Goal: Task Accomplishment & Management: Complete application form

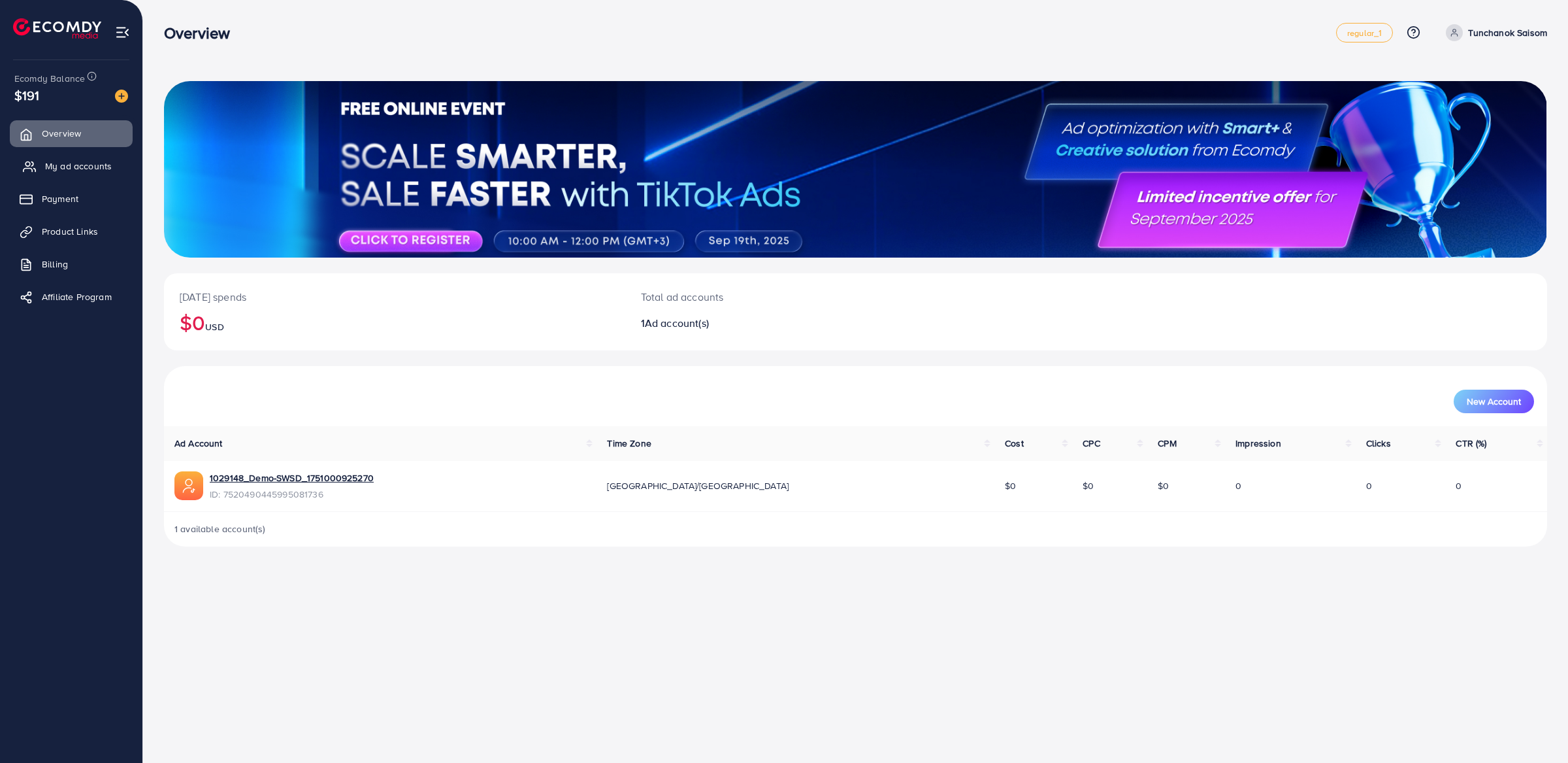
click at [70, 171] on span "My ad accounts" at bounding box center [79, 166] width 67 height 13
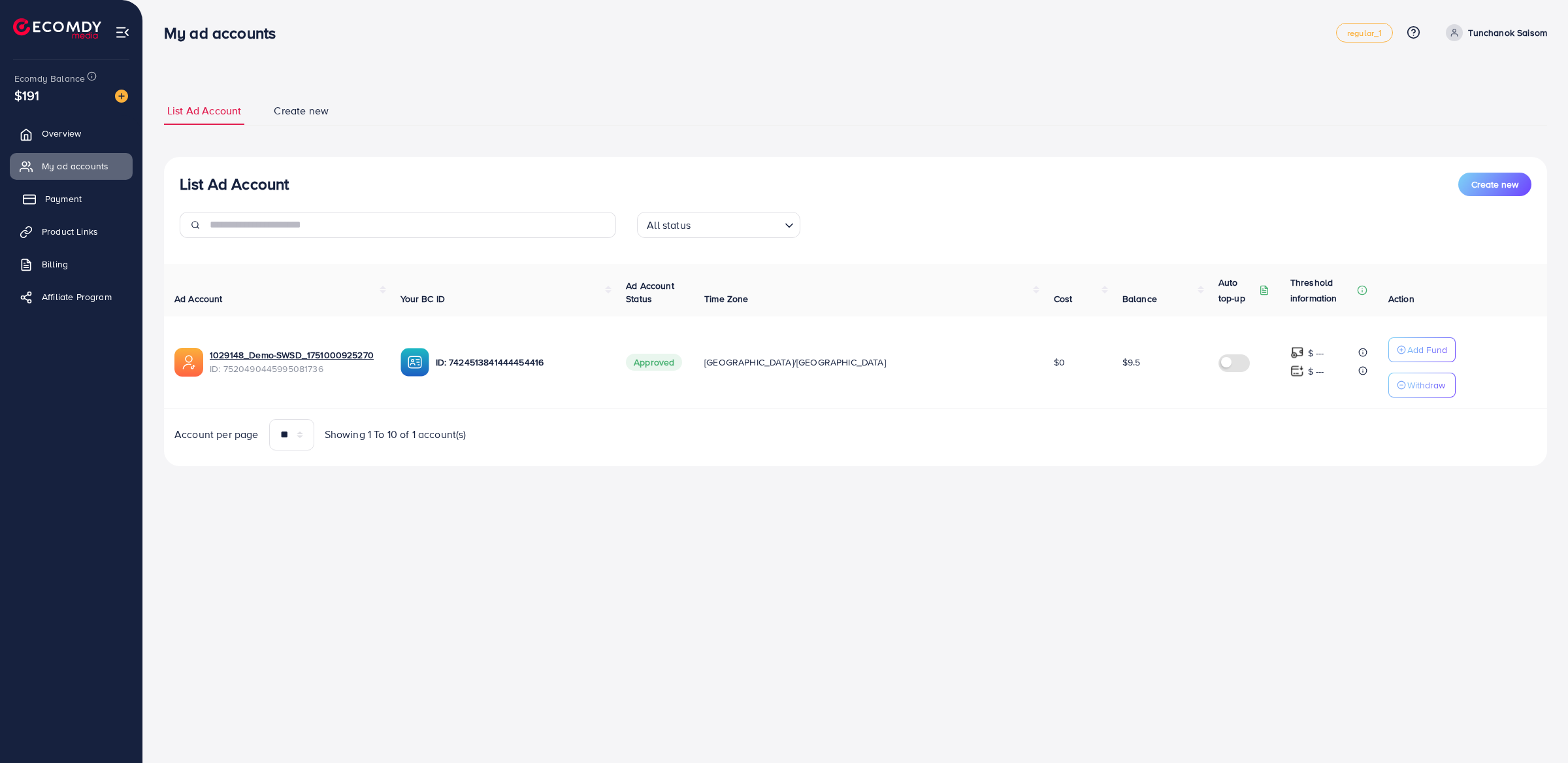
click at [83, 201] on link "Payment" at bounding box center [72, 199] width 123 height 26
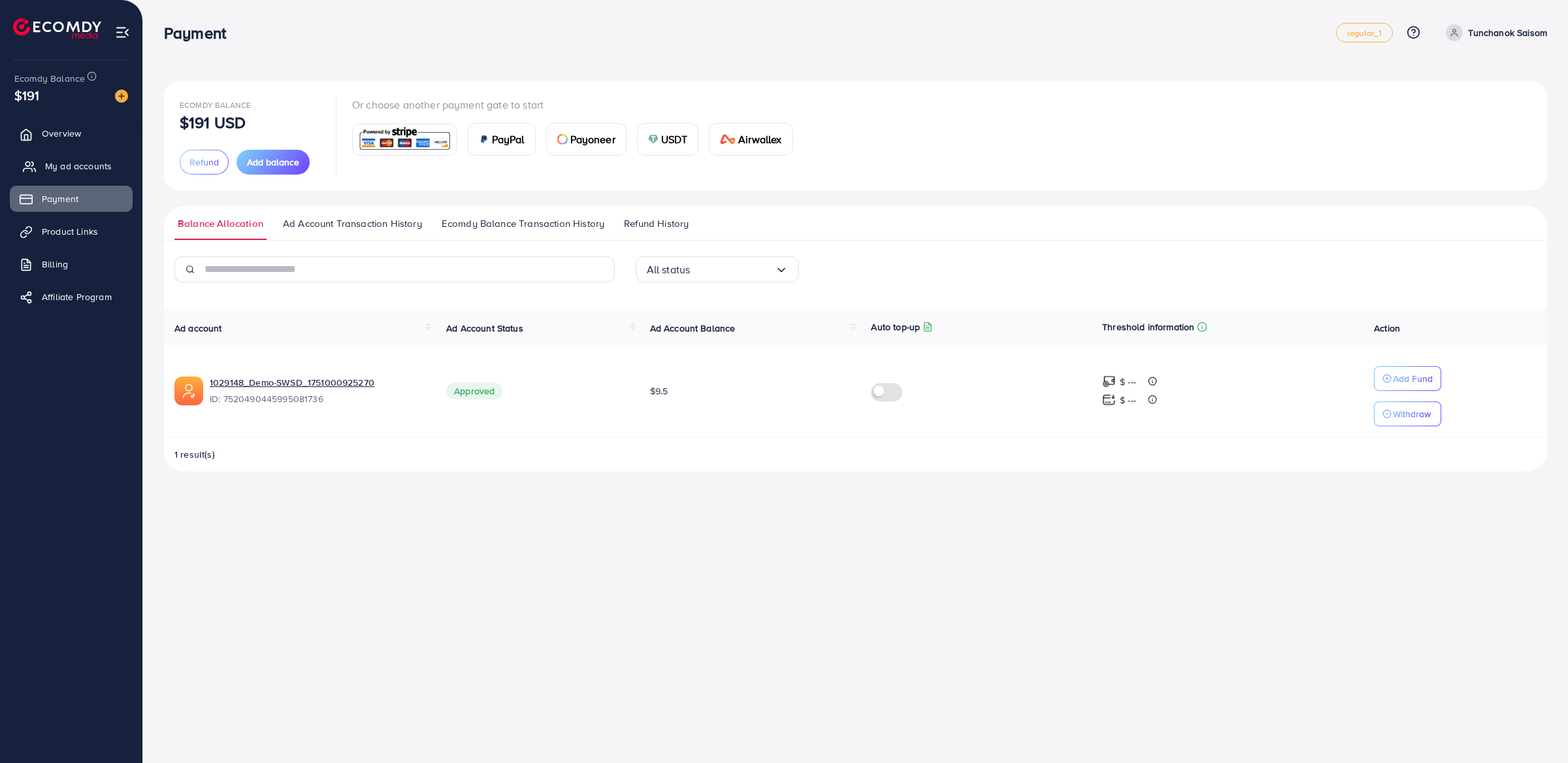
click at [78, 178] on link "My ad accounts" at bounding box center [72, 166] width 123 height 26
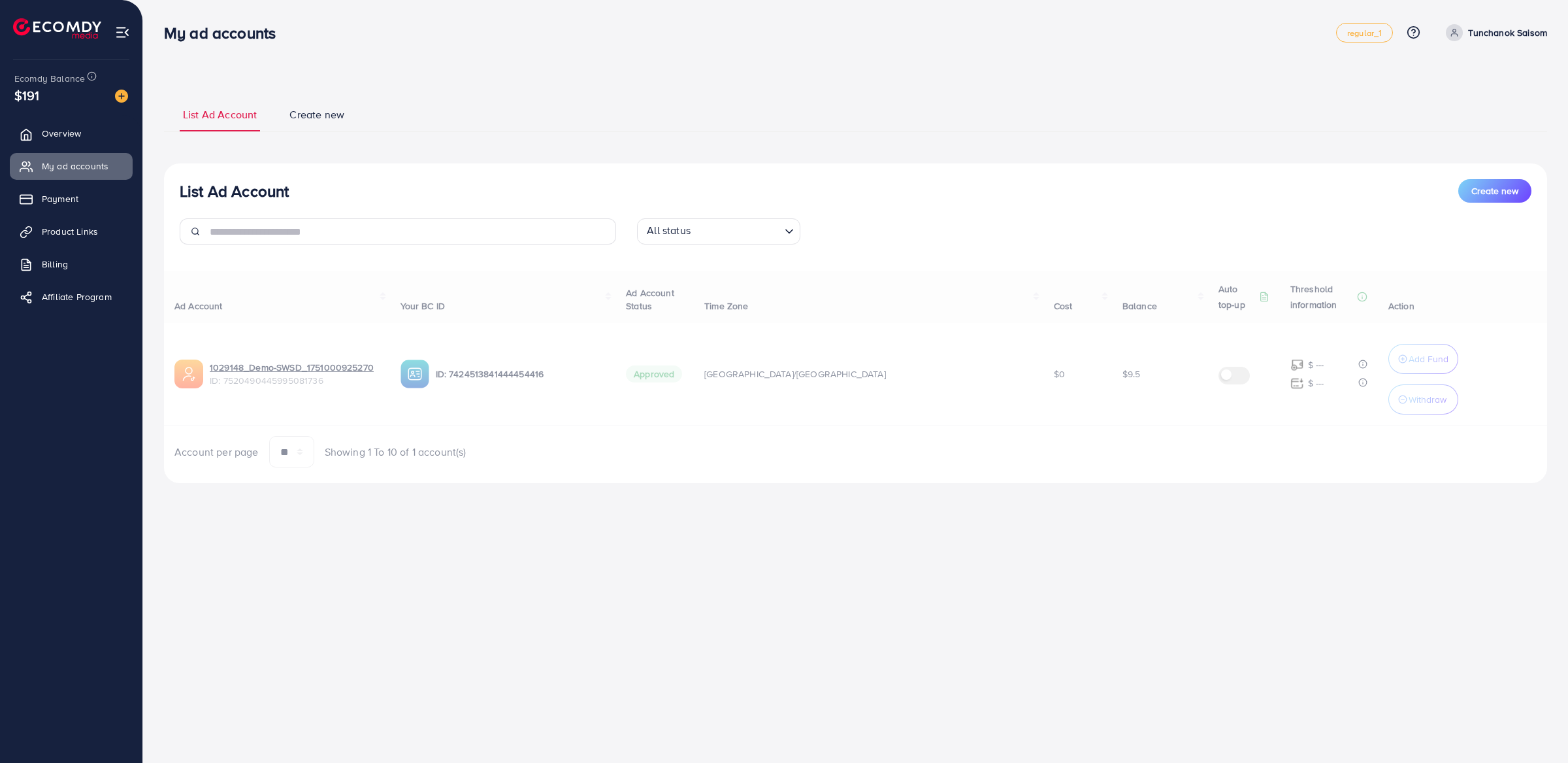
select select
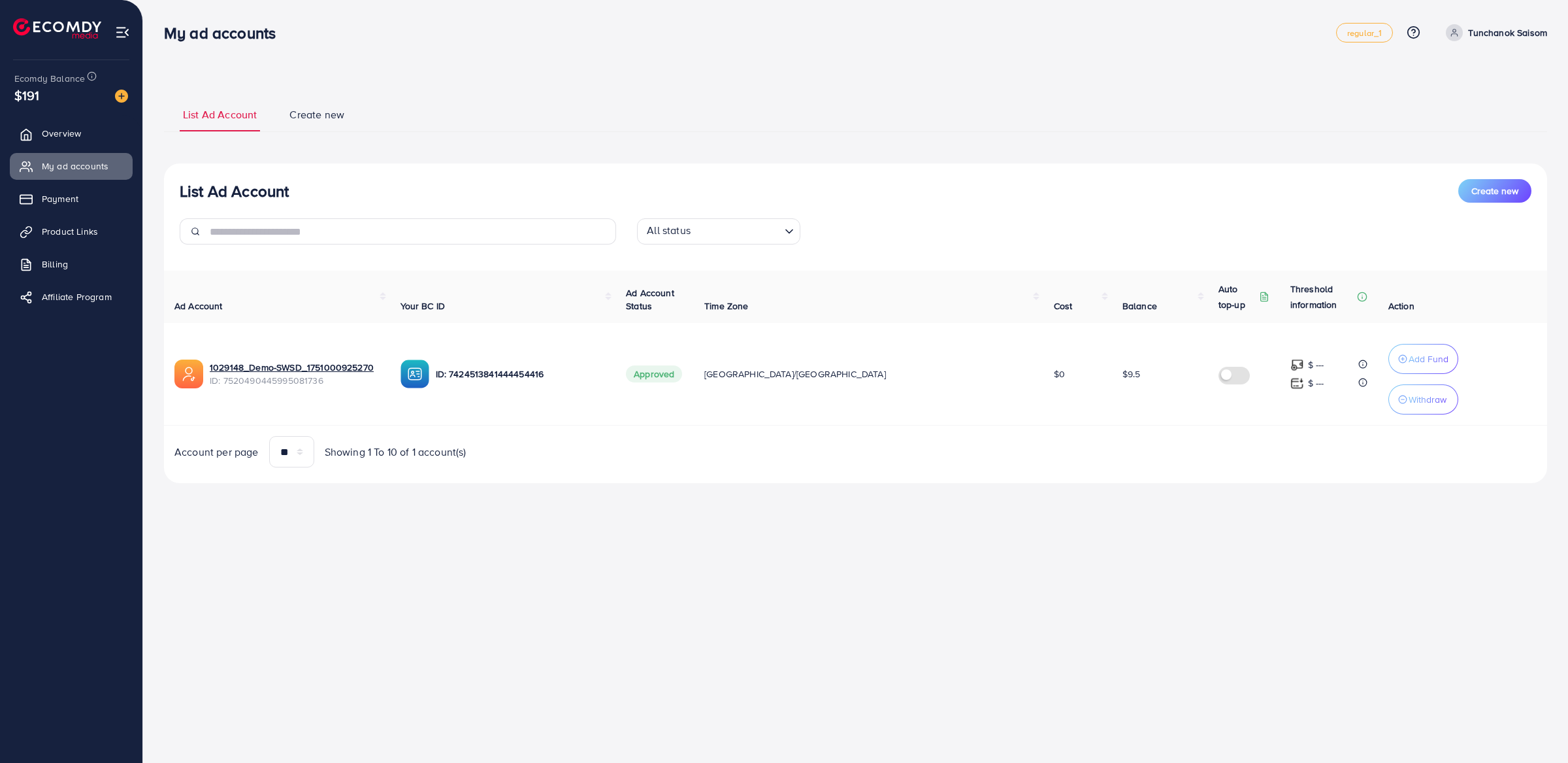
click at [369, 99] on ul "List Ad Account Create new" at bounding box center [856, 114] width 1383 height 35
click at [321, 102] on ul "List Ad Account Create new" at bounding box center [856, 114] width 1383 height 35
click at [330, 123] on link "Create new" at bounding box center [317, 119] width 61 height 24
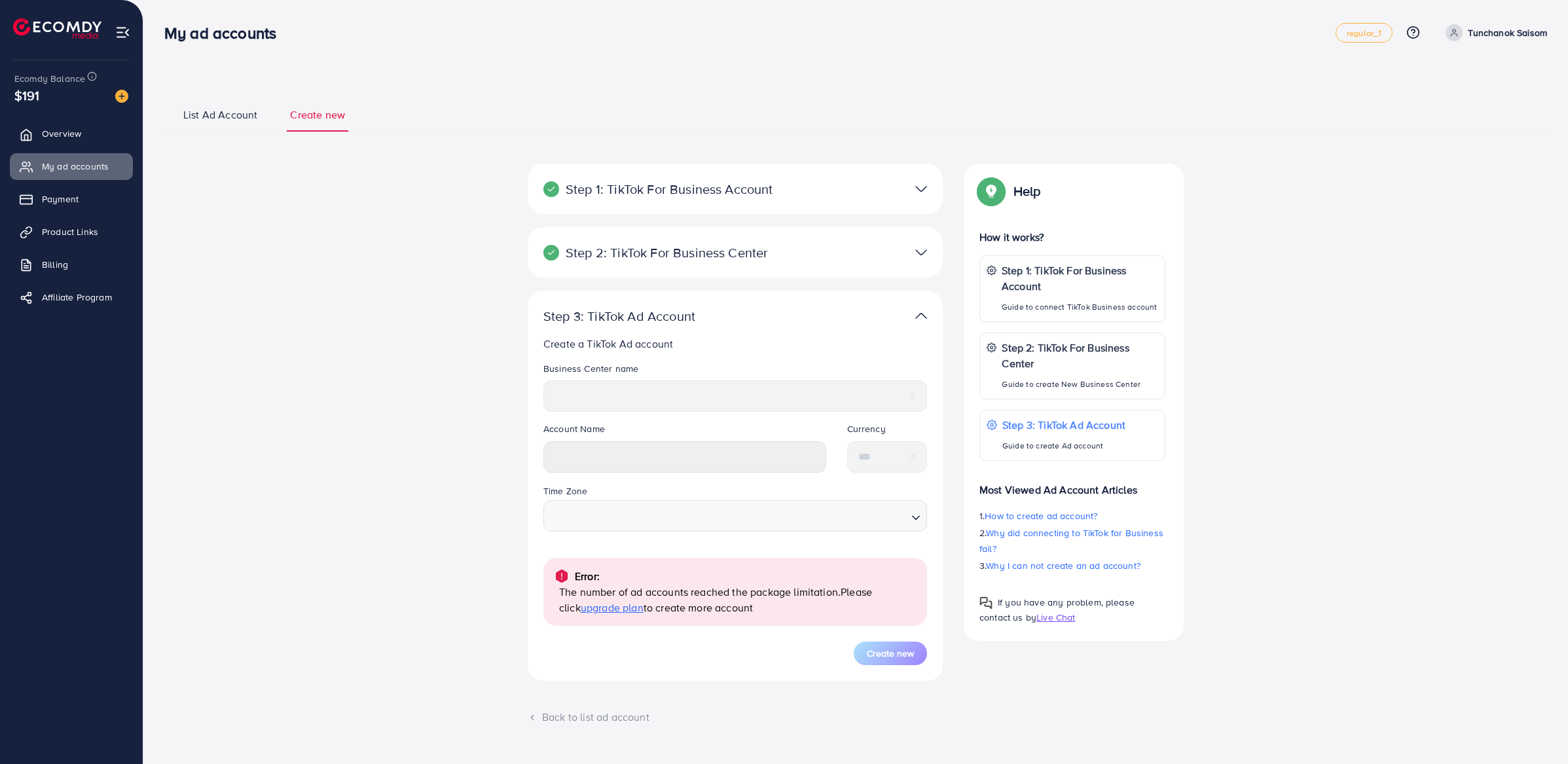
click at [723, 419] on div "**********" at bounding box center [735, 392] width 405 height 60
click at [736, 263] on div "Step 2: TikTok For Business Center Business Center is a powerful business manag…" at bounding box center [735, 252] width 415 height 50
click at [906, 248] on div at bounding box center [870, 252] width 135 height 19
click at [918, 248] on img at bounding box center [921, 252] width 12 height 19
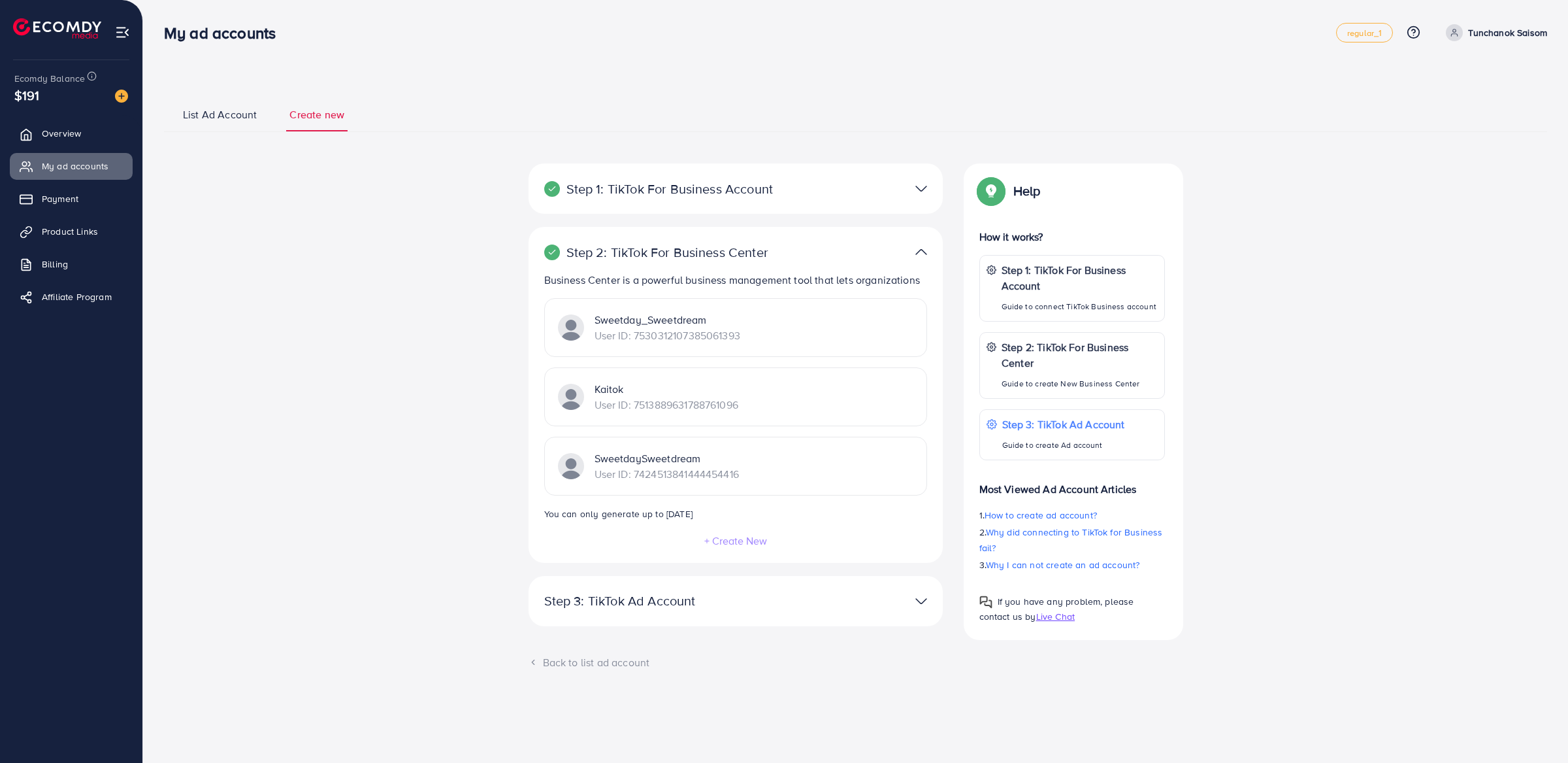
click at [903, 181] on div at bounding box center [870, 189] width 135 height 19
click at [922, 259] on img at bounding box center [921, 252] width 12 height 19
click at [916, 187] on img at bounding box center [921, 189] width 12 height 19
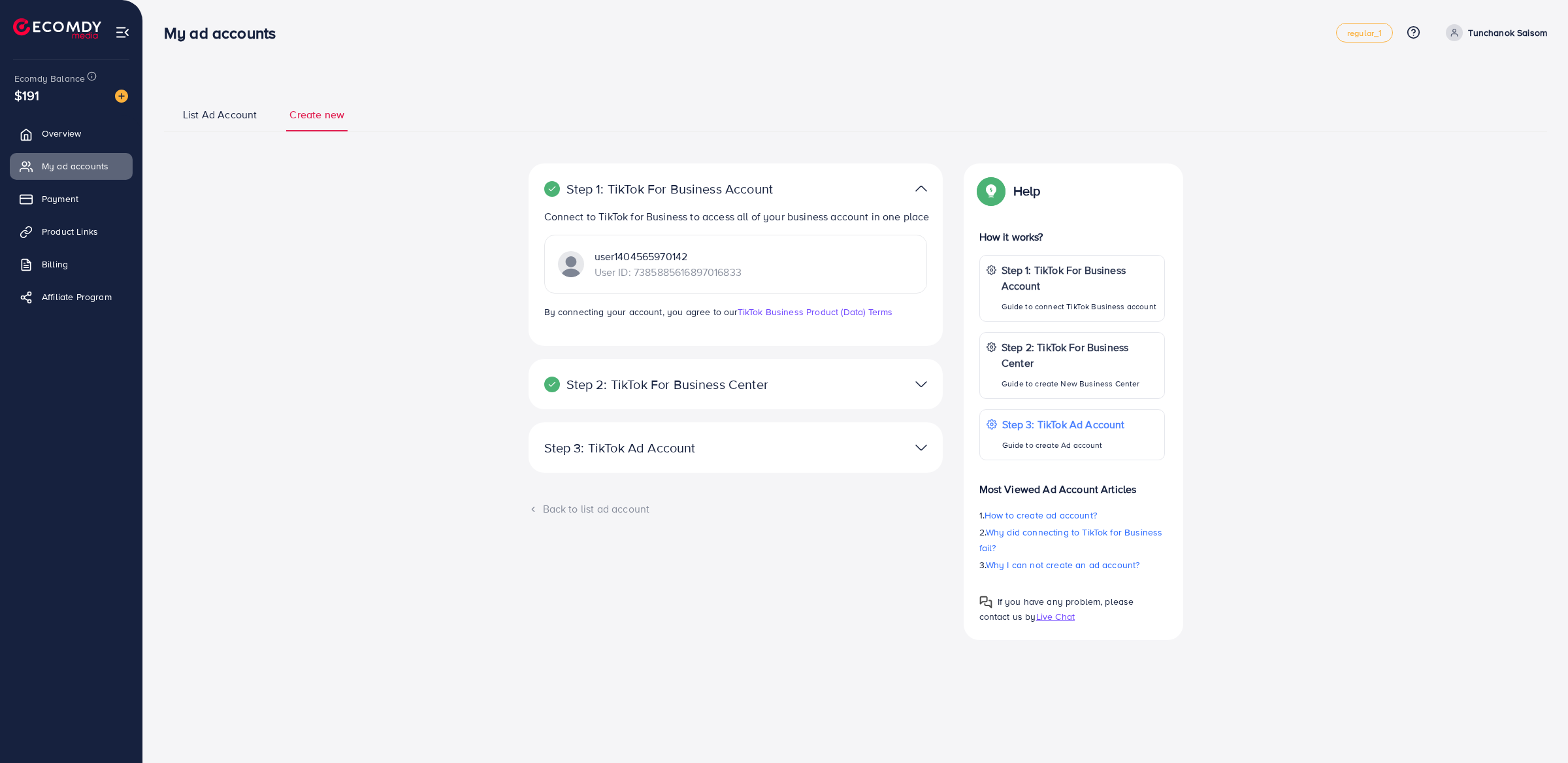
click at [863, 438] on div at bounding box center [870, 447] width 135 height 19
click at [906, 444] on div at bounding box center [870, 447] width 135 height 19
click at [922, 444] on img at bounding box center [921, 447] width 12 height 19
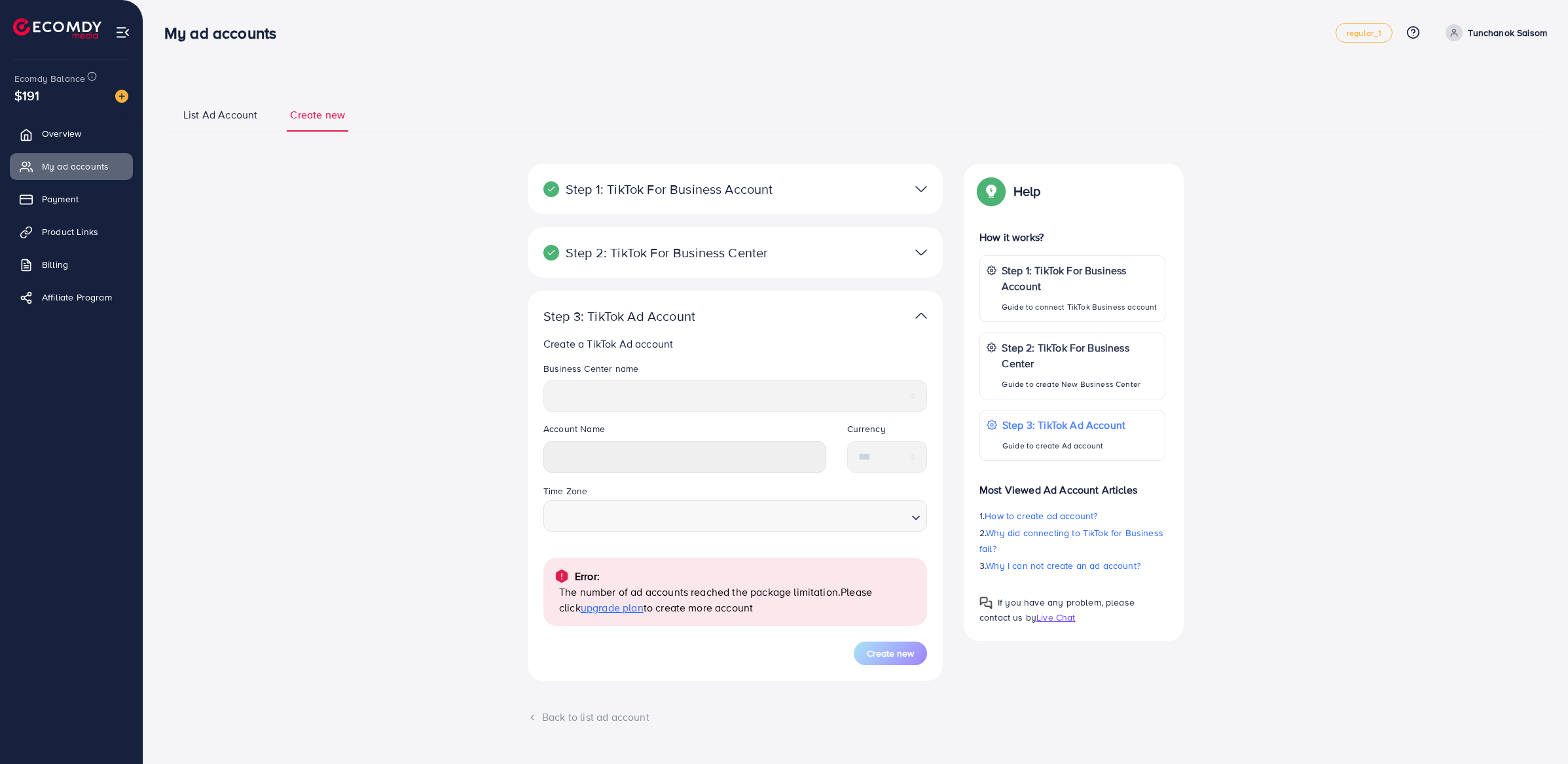
click at [770, 275] on div "Step 2: TikTok For Business Center Business Center is a powerful business manag…" at bounding box center [735, 252] width 415 height 50
click at [806, 263] on div "Step 2: TikTok For Business Center Business Center is a powerful business manag…" at bounding box center [735, 252] width 415 height 50
click at [922, 257] on img at bounding box center [921, 252] width 12 height 19
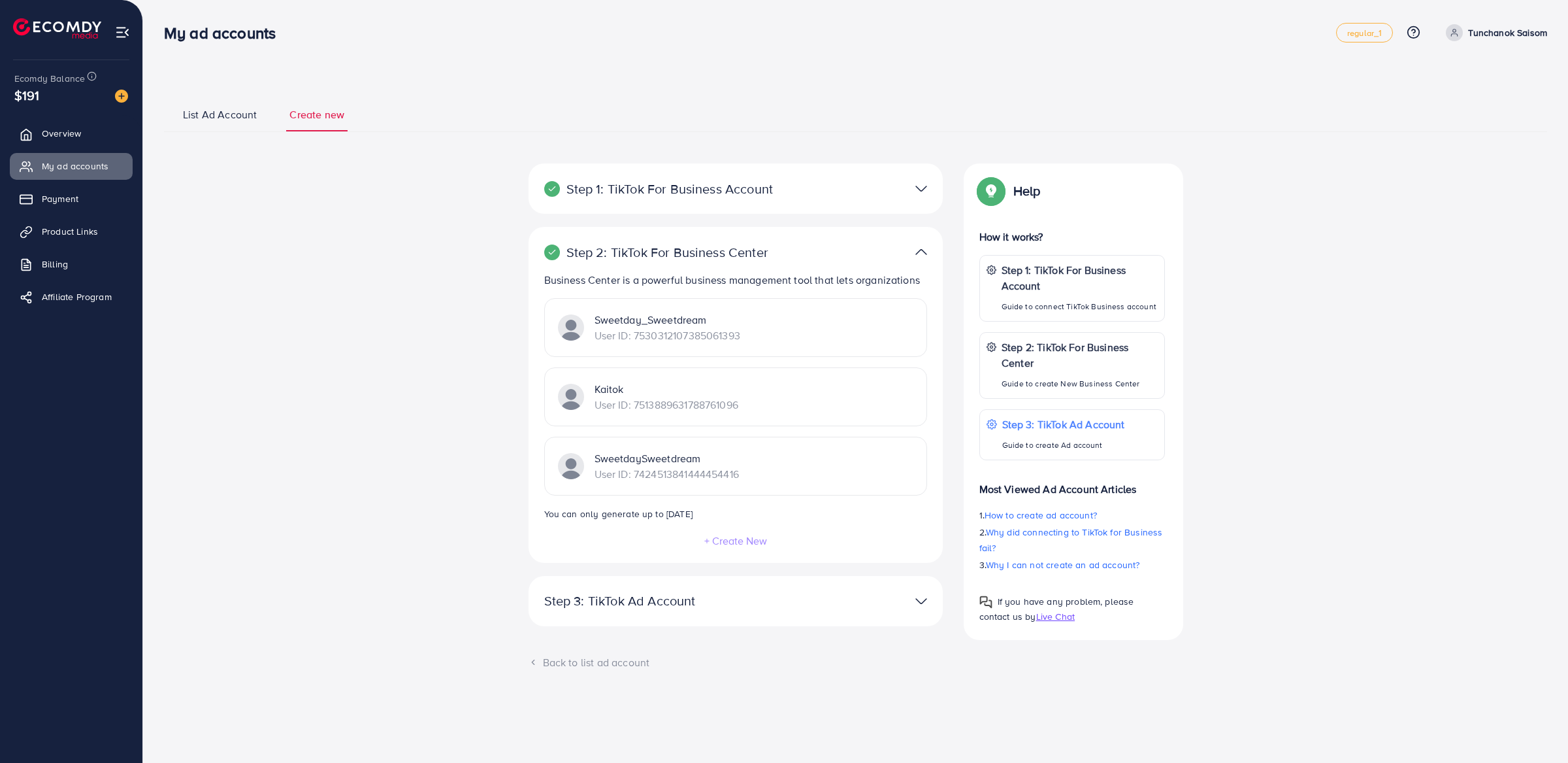
click at [781, 409] on div "Kaitok User ID: 7513889631788761096" at bounding box center [736, 396] width 383 height 59
click at [781, 459] on div "SweetdaySweetdream User ID: 7424513841444454416" at bounding box center [736, 466] width 383 height 59
click at [795, 294] on div "Business Center is a powerful business management tool that lets organizations …" at bounding box center [736, 409] width 383 height 274
click at [891, 268] on div "Step 2: TikTok For Business Center Business Center is a powerful business manag…" at bounding box center [736, 394] width 414 height 335
click at [935, 246] on div at bounding box center [870, 252] width 135 height 19
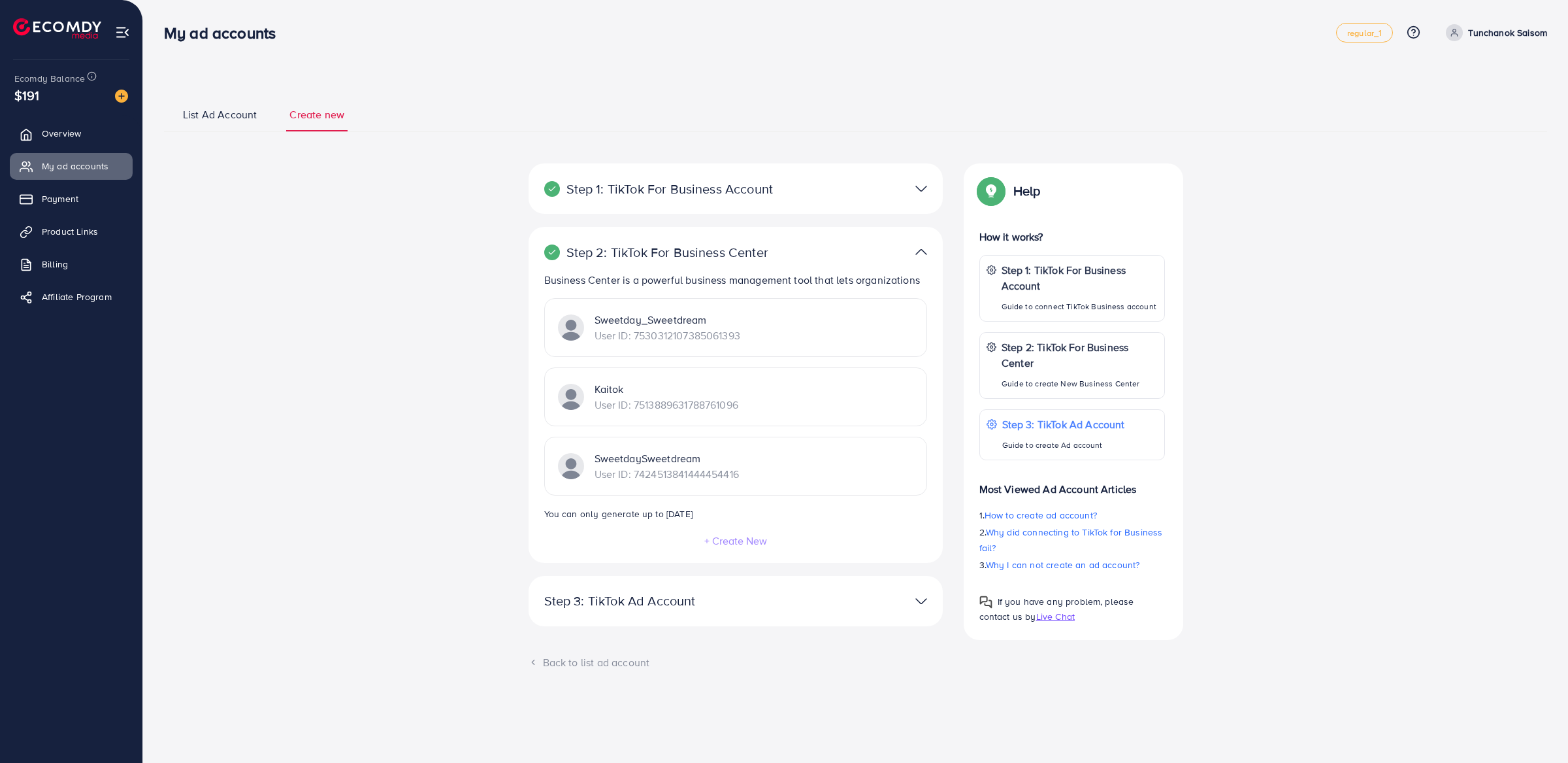
click at [918, 250] on img at bounding box center [921, 252] width 12 height 19
click at [905, 603] on div at bounding box center [870, 601] width 135 height 19
click at [918, 593] on img at bounding box center [921, 601] width 12 height 19
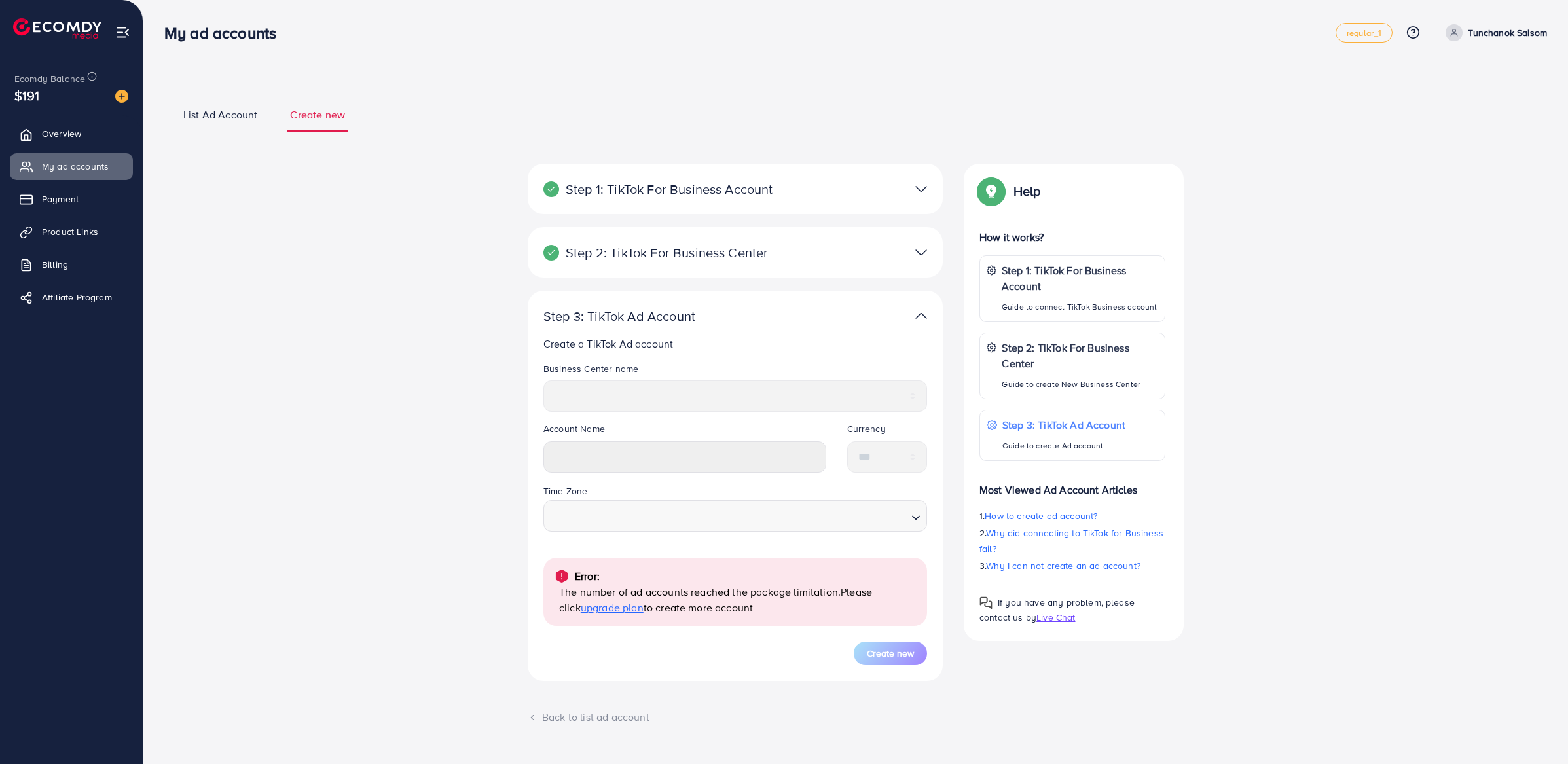
click at [236, 151] on div "**********" at bounding box center [856, 426] width 1383 height 659
click at [236, 129] on link "List Ad Account" at bounding box center [220, 119] width 81 height 24
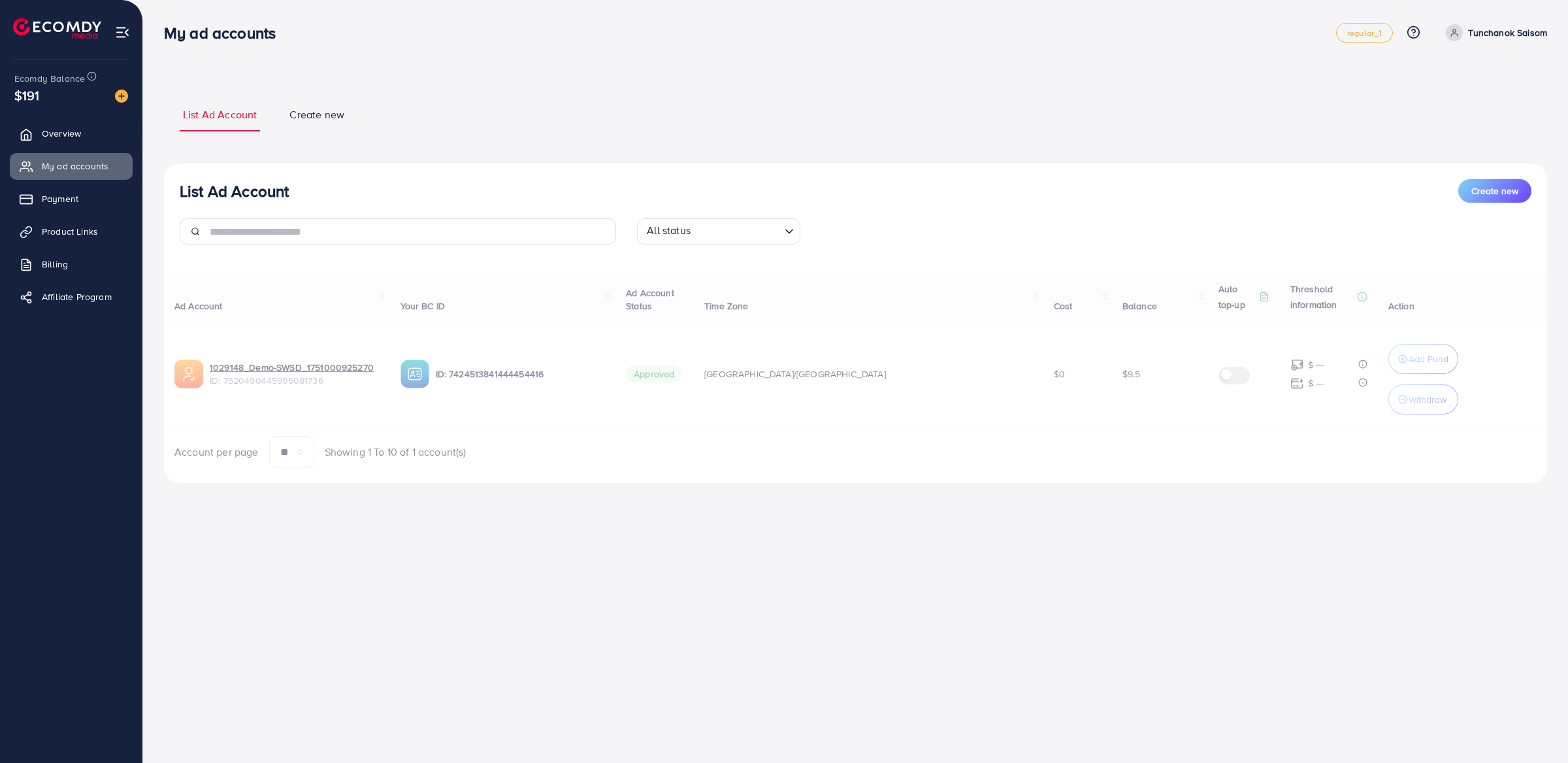
select select
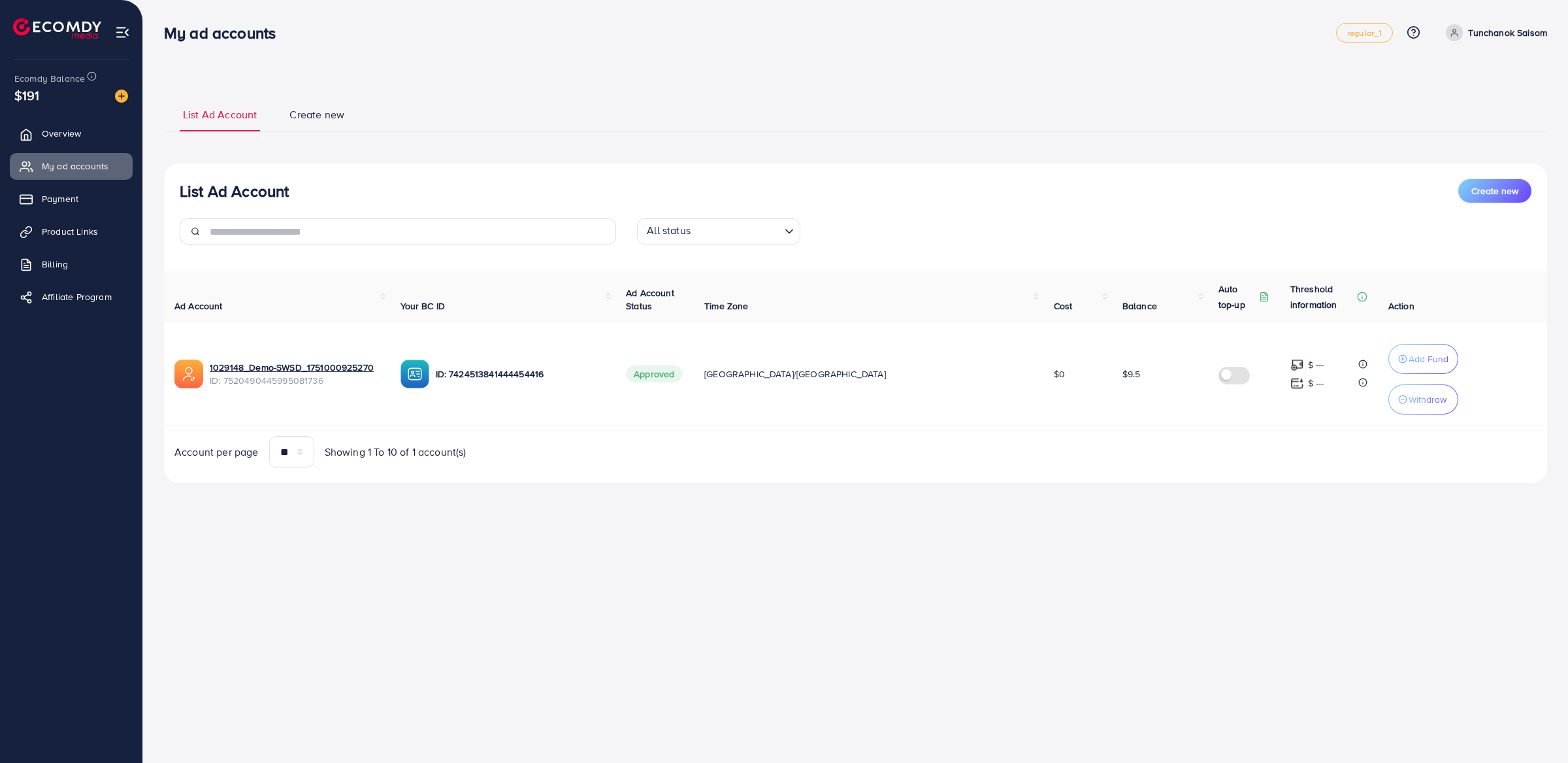
click at [320, 116] on span "Create new" at bounding box center [317, 114] width 55 height 15
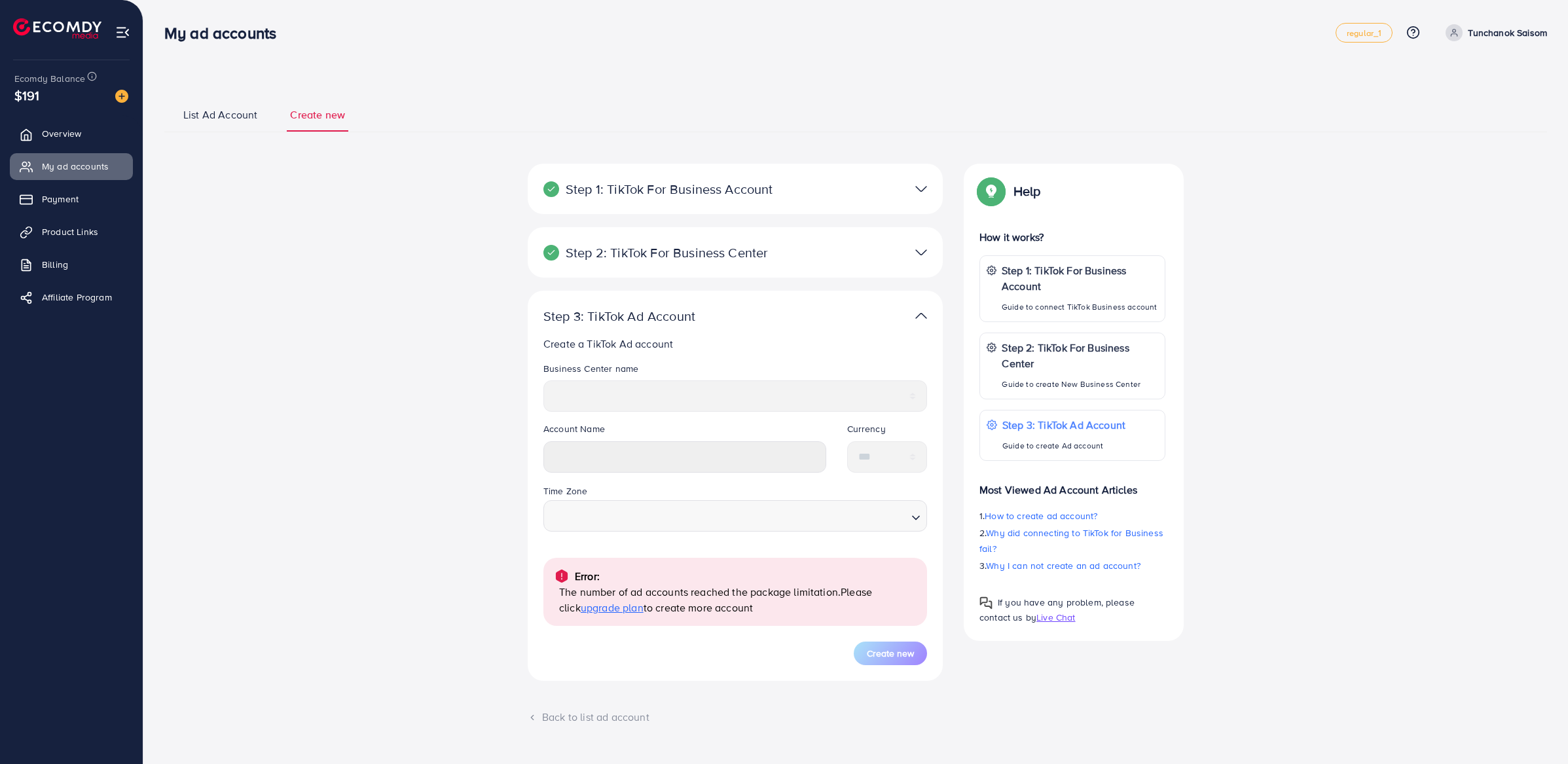
click at [705, 258] on p "Step 2: TikTok For Business Center" at bounding box center [667, 252] width 248 height 16
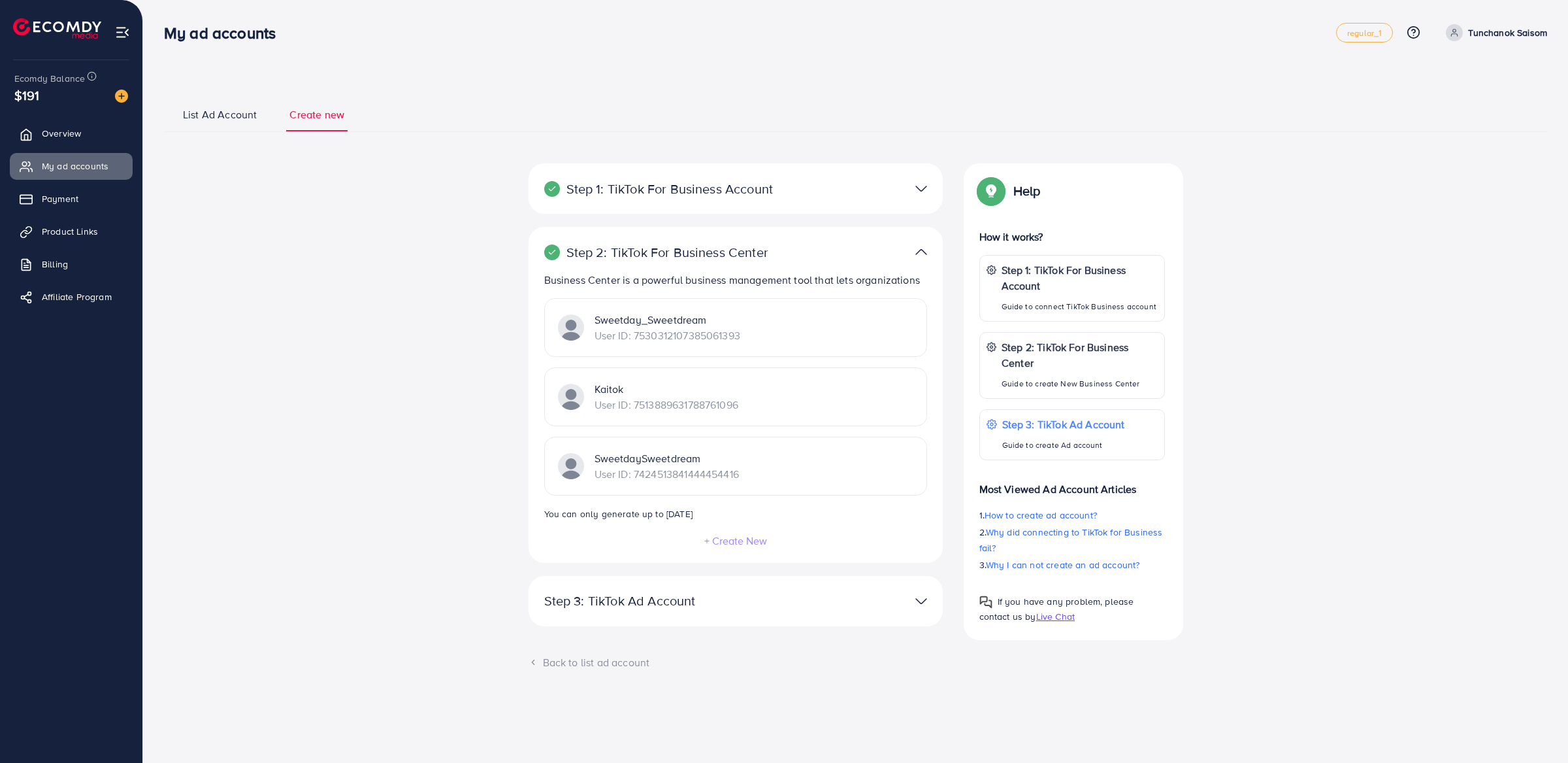
click at [682, 597] on p "Step 3: TikTok Ad Account" at bounding box center [668, 600] width 248 height 16
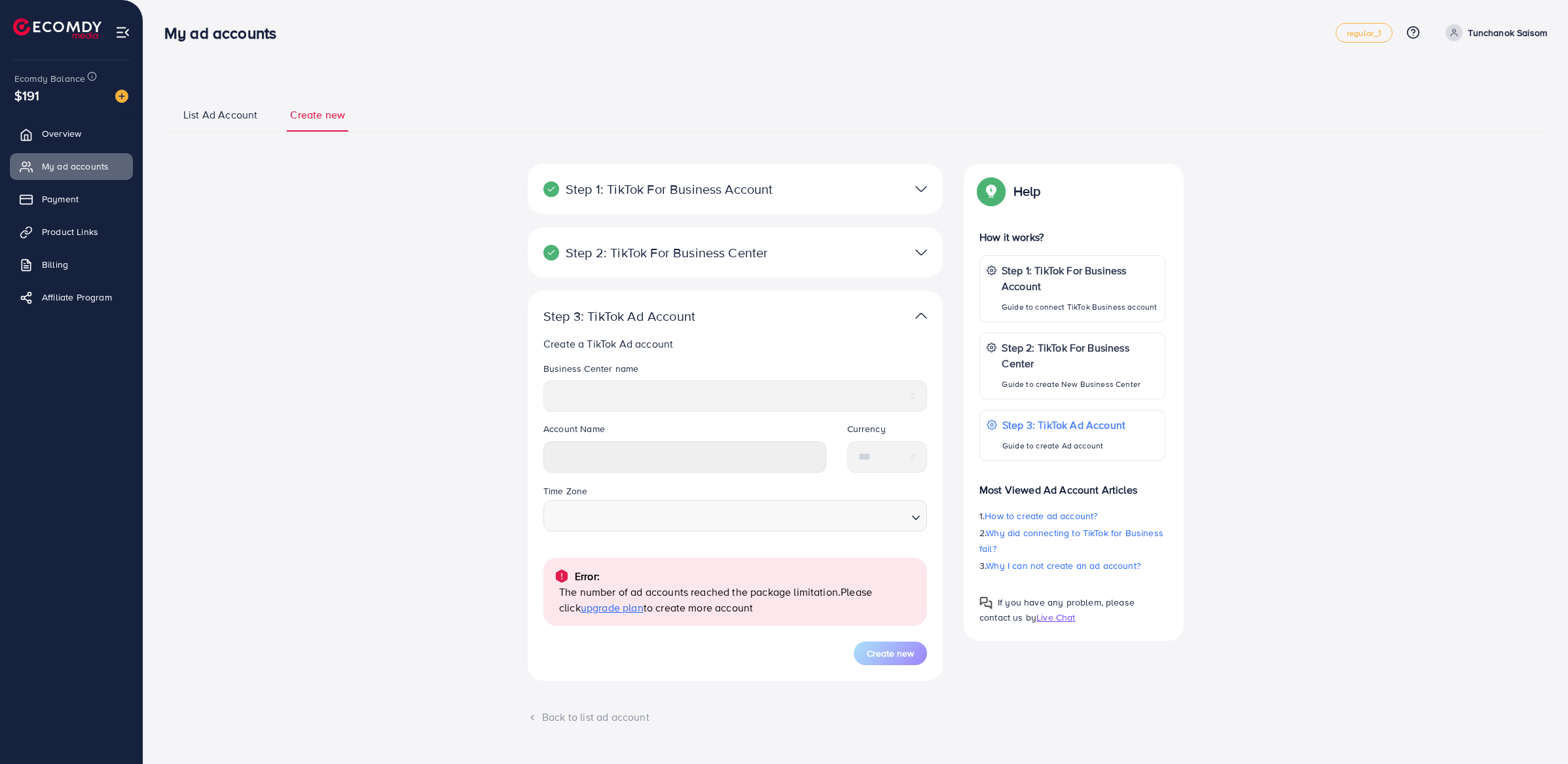
click at [682, 260] on p "Step 2: TikTok For Business Center" at bounding box center [667, 252] width 248 height 16
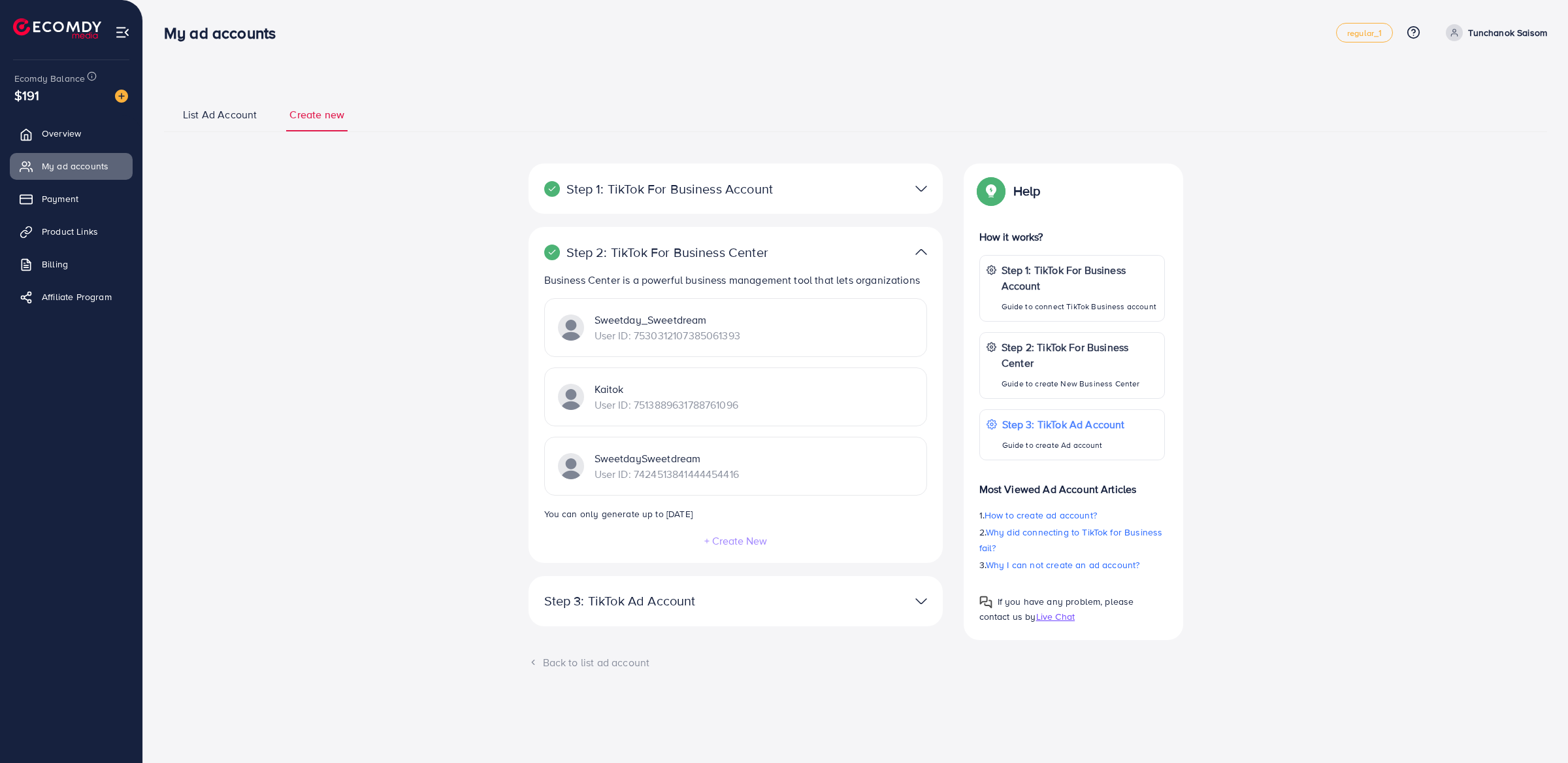
click at [772, 597] on p "Step 3: TikTok Ad Account" at bounding box center [668, 600] width 248 height 16
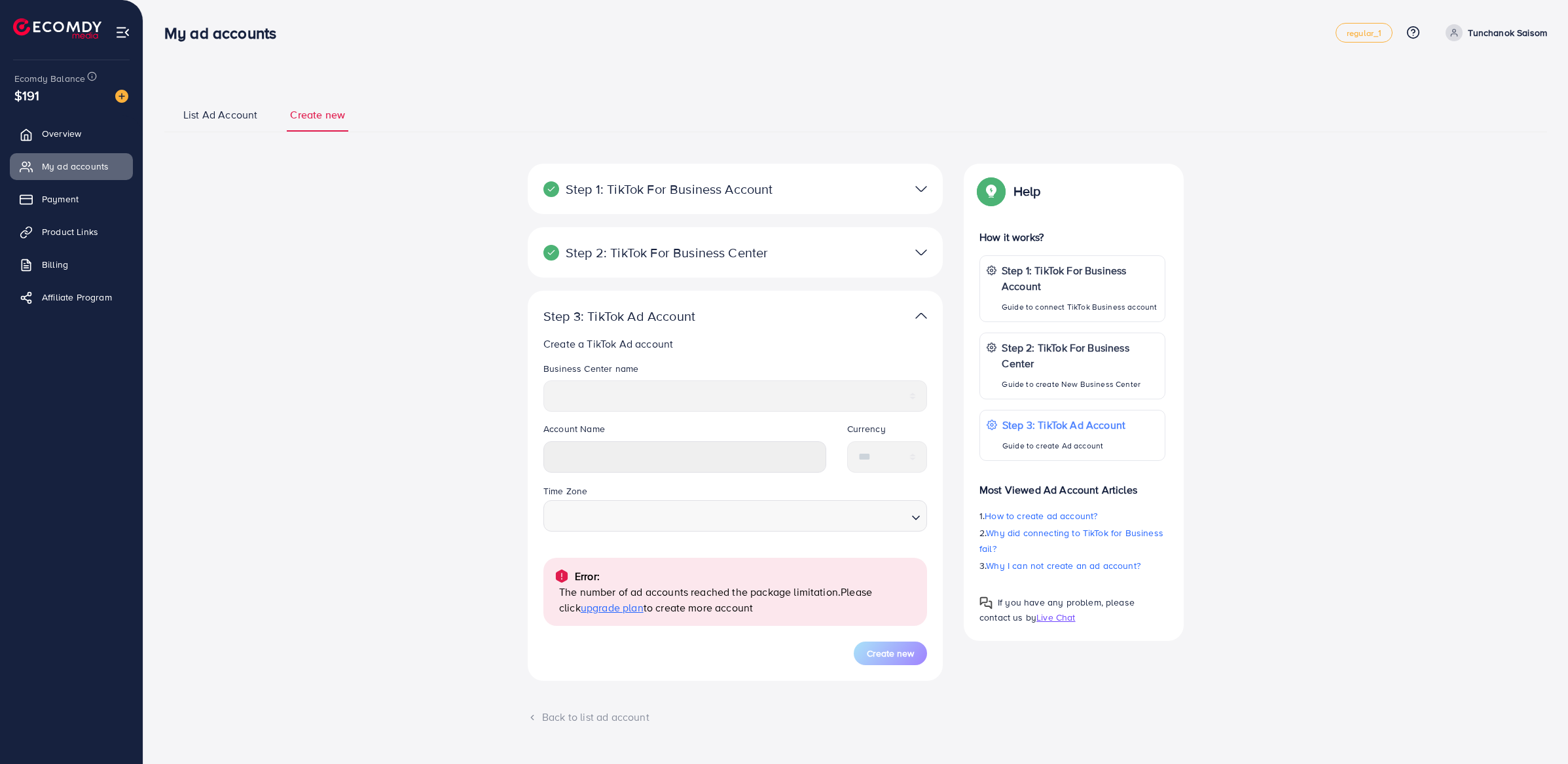
click at [702, 474] on div "Account Name" at bounding box center [685, 452] width 303 height 60
click at [702, 547] on form "**********" at bounding box center [735, 514] width 383 height 303
drag, startPoint x: 568, startPoint y: 590, endPoint x: 794, endPoint y: 614, distance: 227.3
click at [794, 614] on p "The number of ad accounts reached the package limitation. Please click upgrade …" at bounding box center [738, 600] width 357 height 32
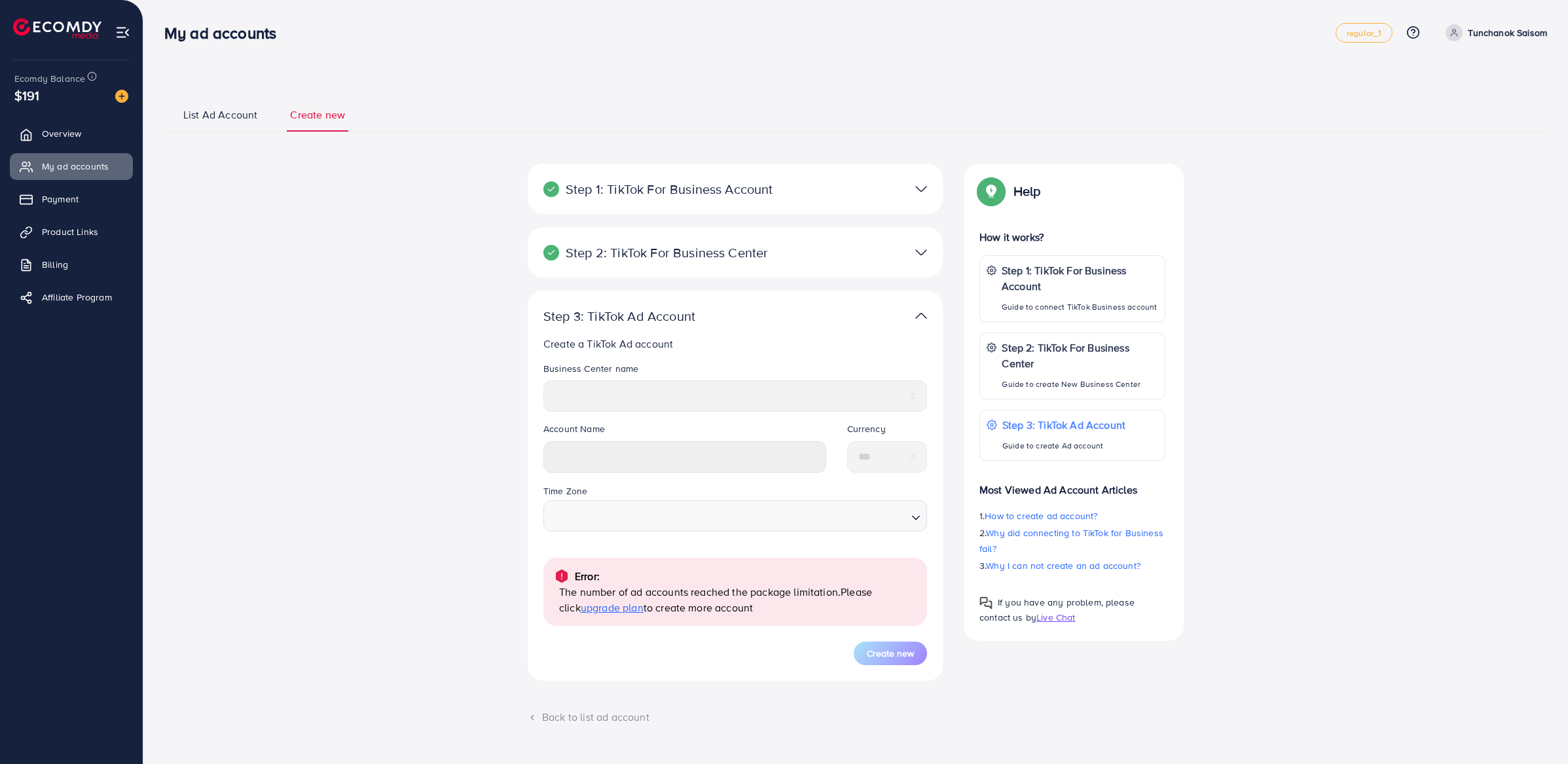
drag, startPoint x: 794, startPoint y: 614, endPoint x: 624, endPoint y: 560, distance: 178.4
click at [624, 560] on div "Error: The number of ad accounts reached the package limitation. Please click u…" at bounding box center [735, 591] width 383 height 68
